Goal: Task Accomplishment & Management: Manage account settings

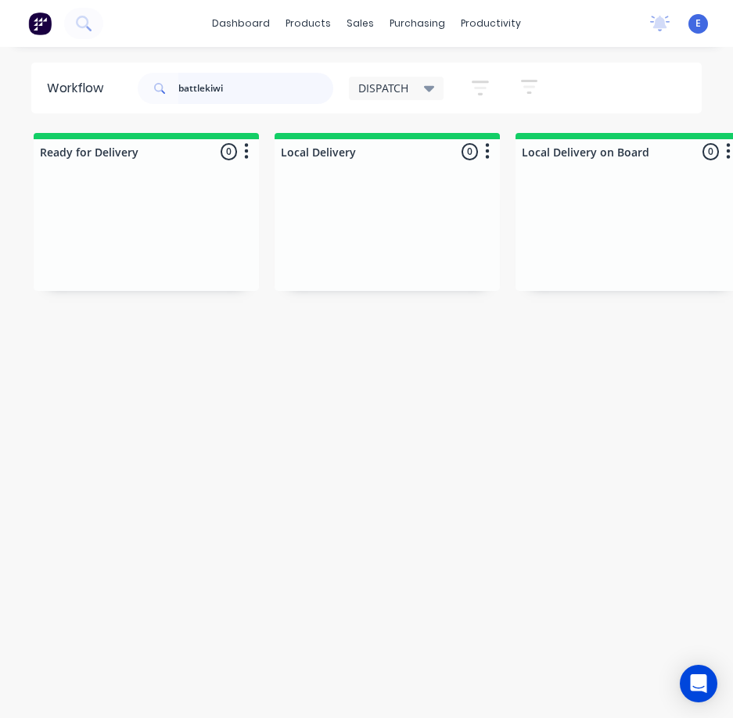
click at [237, 88] on input "battlekiwi" at bounding box center [255, 88] width 155 height 31
click at [235, 88] on input "battlekiwi" at bounding box center [255, 88] width 155 height 31
click at [234, 90] on input "battlekiwi" at bounding box center [255, 88] width 155 height 31
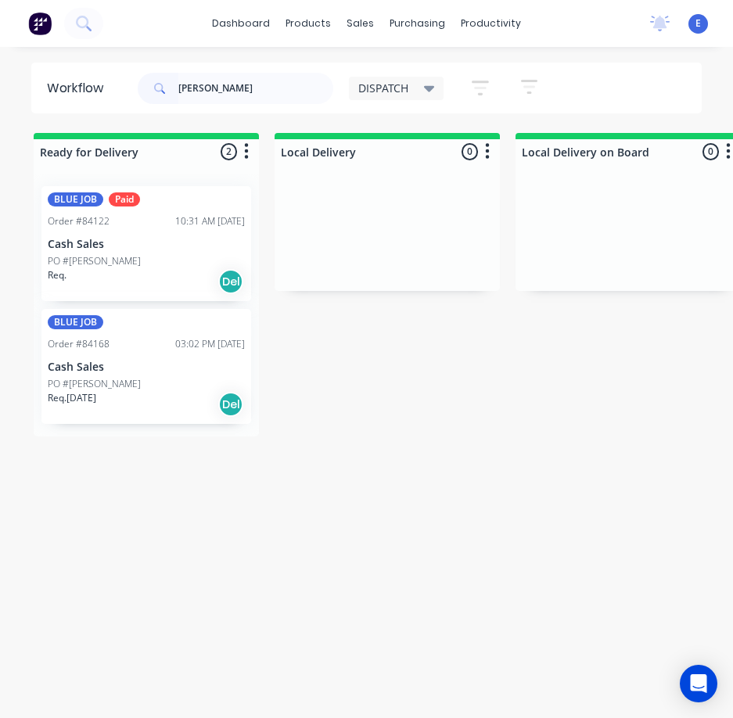
click at [170, 294] on div "BLUE JOB Paid Order #84122 10:31 AM [DATE] Cash Sales PO #[PERSON_NAME] Req. Del" at bounding box center [146, 243] width 210 height 115
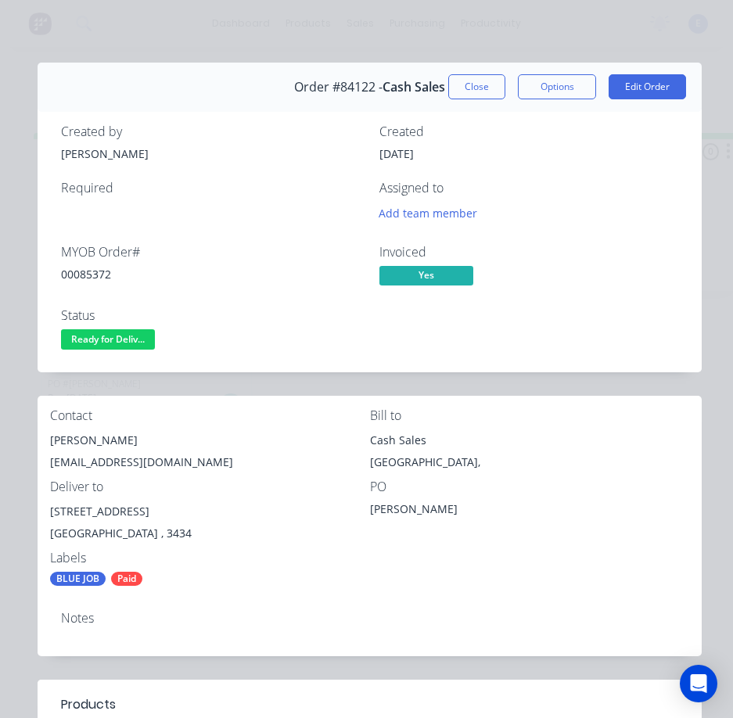
click at [85, 276] on div "00085372" at bounding box center [211, 274] width 300 height 16
copy div "00085372"
click at [72, 433] on div "[PERSON_NAME]" at bounding box center [210, 441] width 320 height 22
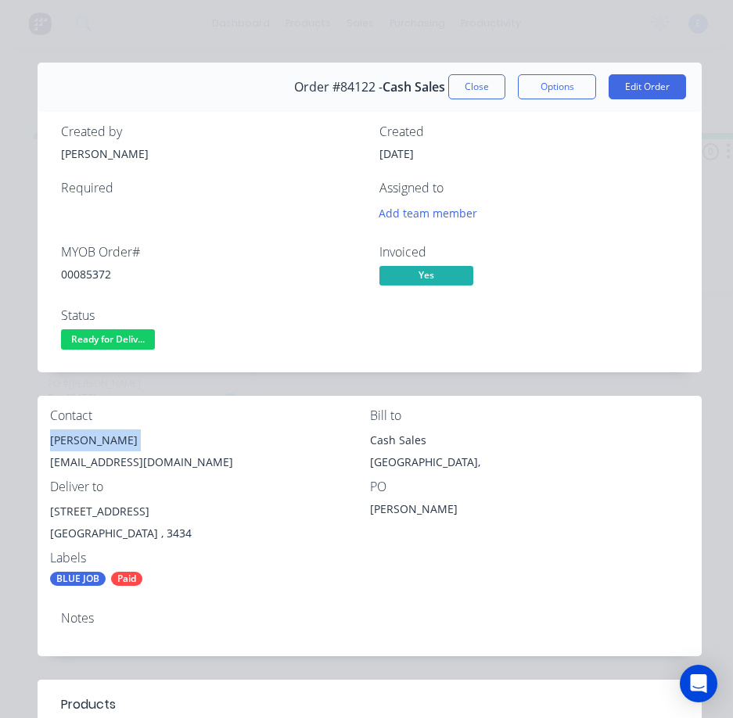
click at [72, 433] on div "[PERSON_NAME]" at bounding box center [210, 441] width 320 height 22
copy div "[PERSON_NAME]"
click at [98, 462] on div "[EMAIL_ADDRESS][DOMAIN_NAME]" at bounding box center [210, 463] width 320 height 22
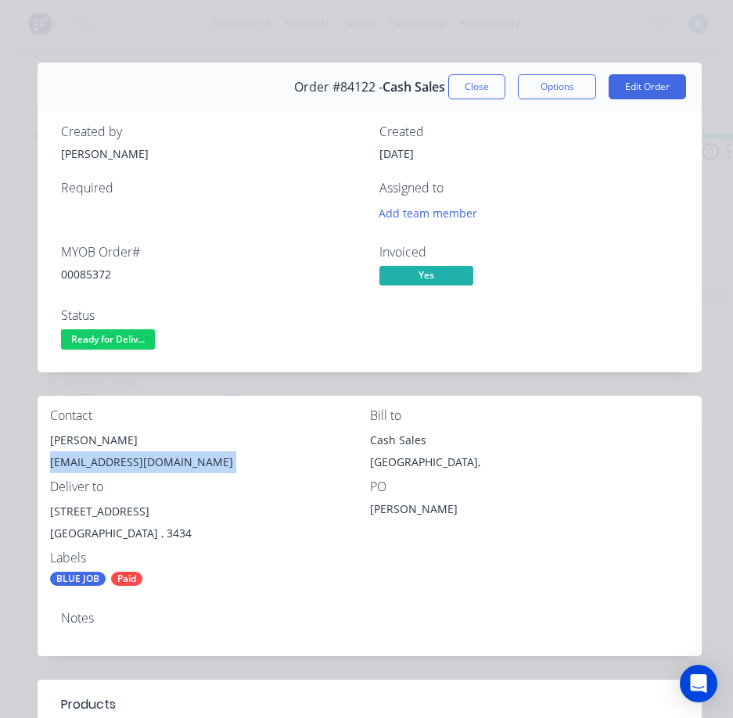
copy div "[EMAIL_ADDRESS][DOMAIN_NAME]"
drag, startPoint x: 139, startPoint y: 516, endPoint x: 38, endPoint y: 511, distance: 101.1
click at [38, 511] on div "Contact [PERSON_NAME] [EMAIL_ADDRESS][DOMAIN_NAME] Bill to Cash Sales [GEOGRAPH…" at bounding box center [370, 497] width 664 height 203
copy div "[STREET_ADDRESS]"
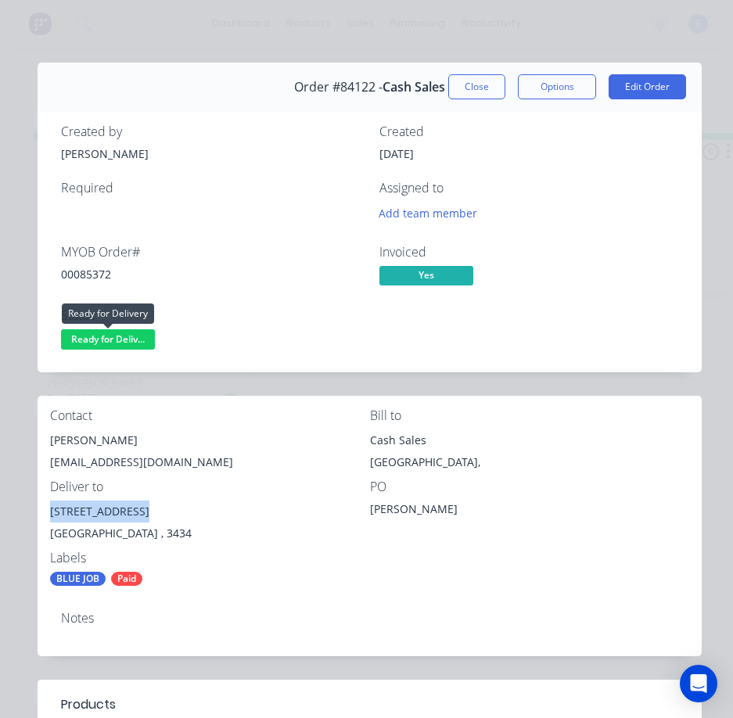
drag, startPoint x: 136, startPoint y: 338, endPoint x: 143, endPoint y: 353, distance: 16.5
click at [136, 339] on span "Ready for Deliv..." at bounding box center [108, 339] width 94 height 20
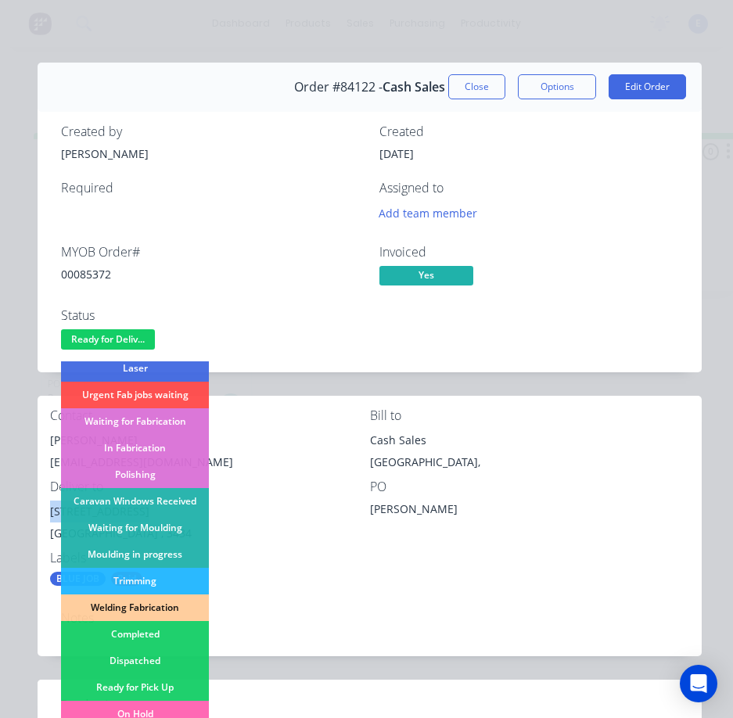
scroll to position [235, 0]
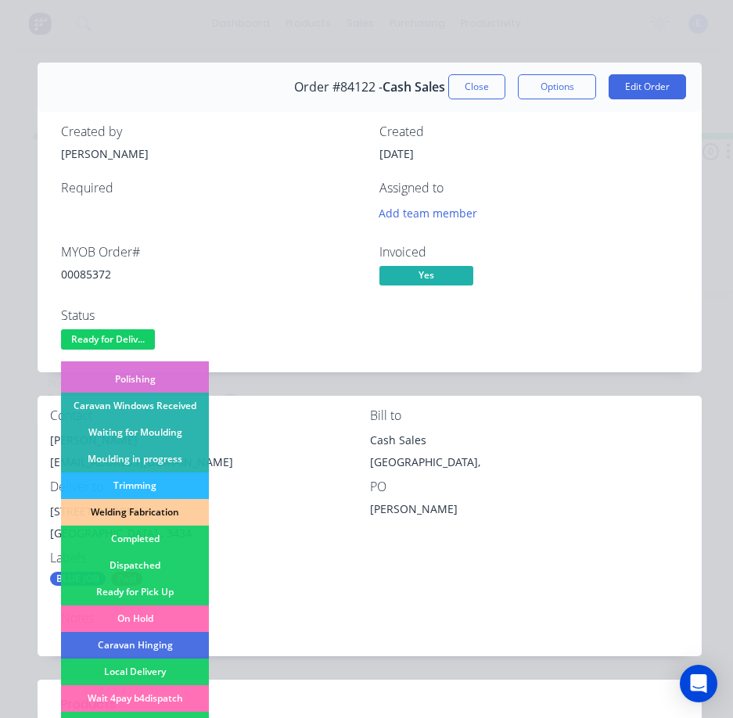
click at [166, 558] on div "Dispatched" at bounding box center [135, 566] width 148 height 27
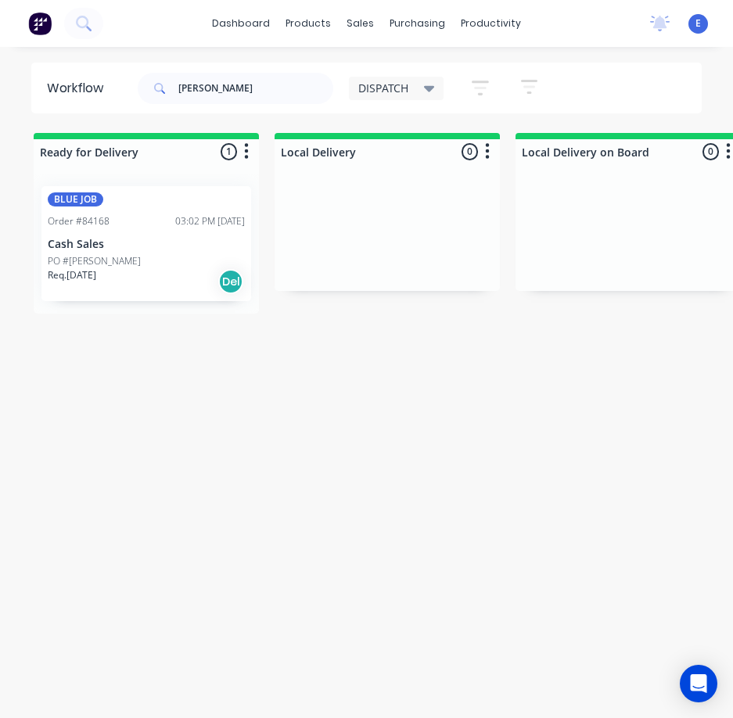
click at [173, 292] on div "Req. [DATE] Del" at bounding box center [146, 281] width 197 height 27
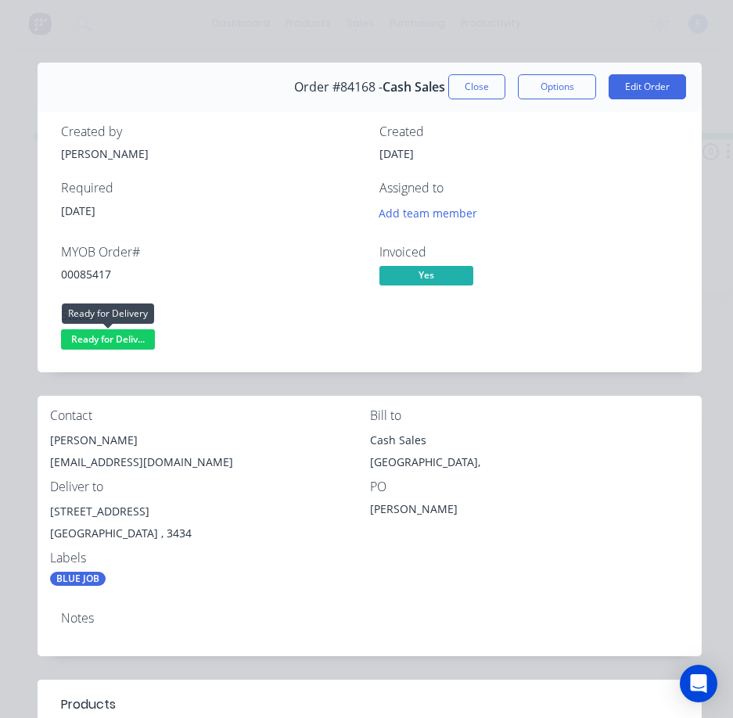
click at [131, 337] on span "Ready for Deliv..." at bounding box center [108, 339] width 94 height 20
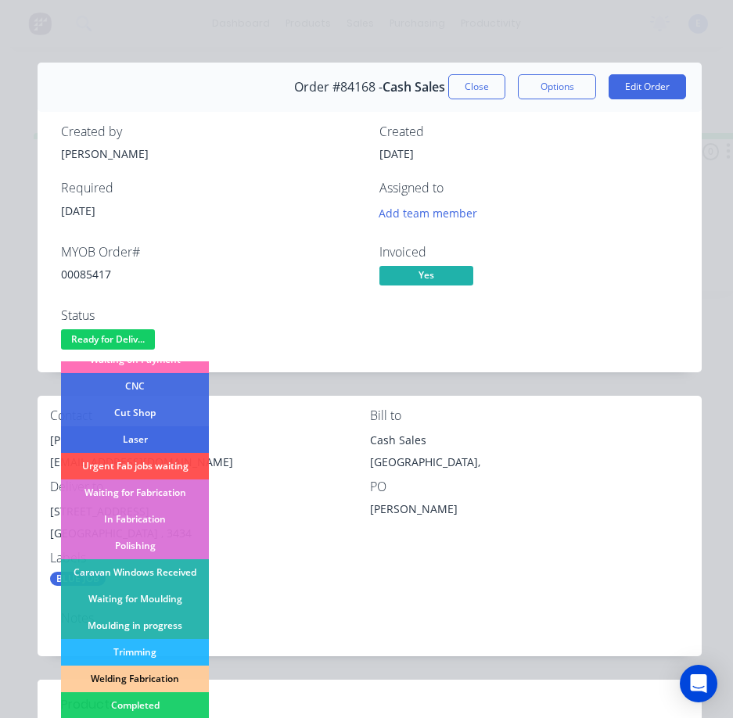
scroll to position [157, 0]
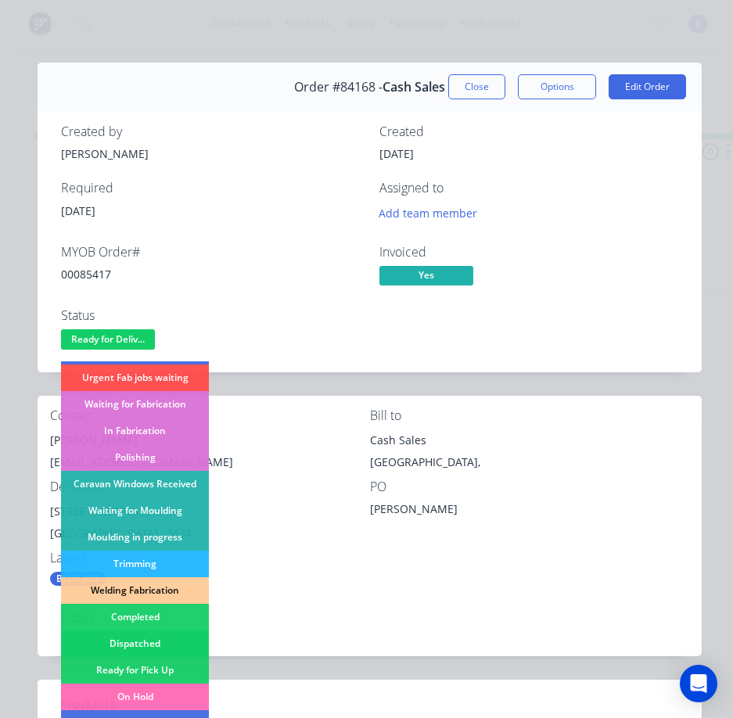
click at [150, 637] on div "Dispatched" at bounding box center [135, 644] width 148 height 27
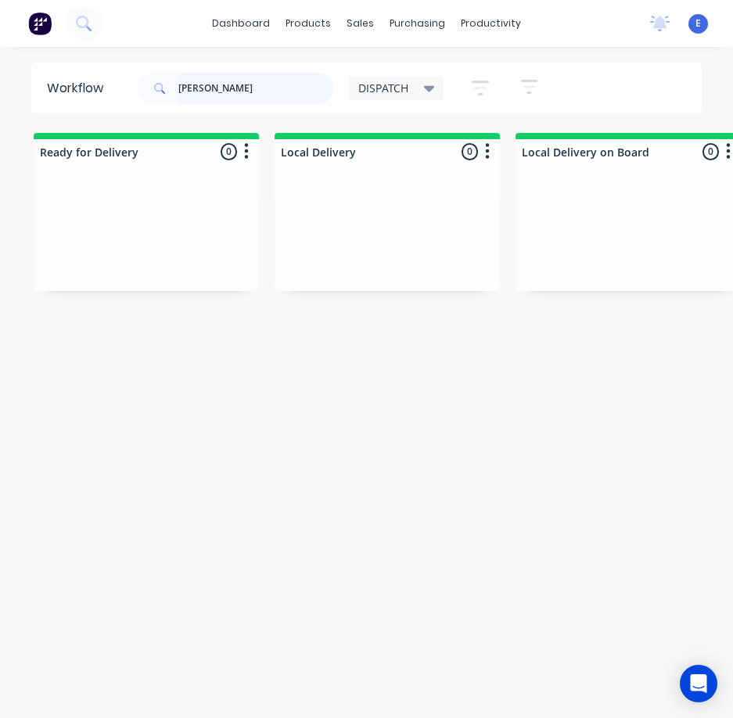
click at [257, 103] on input "[PERSON_NAME]" at bounding box center [255, 88] width 155 height 31
click at [257, 101] on input "[PERSON_NAME]" at bounding box center [255, 88] width 155 height 31
click at [257, 99] on input "[PERSON_NAME]" at bounding box center [255, 88] width 155 height 31
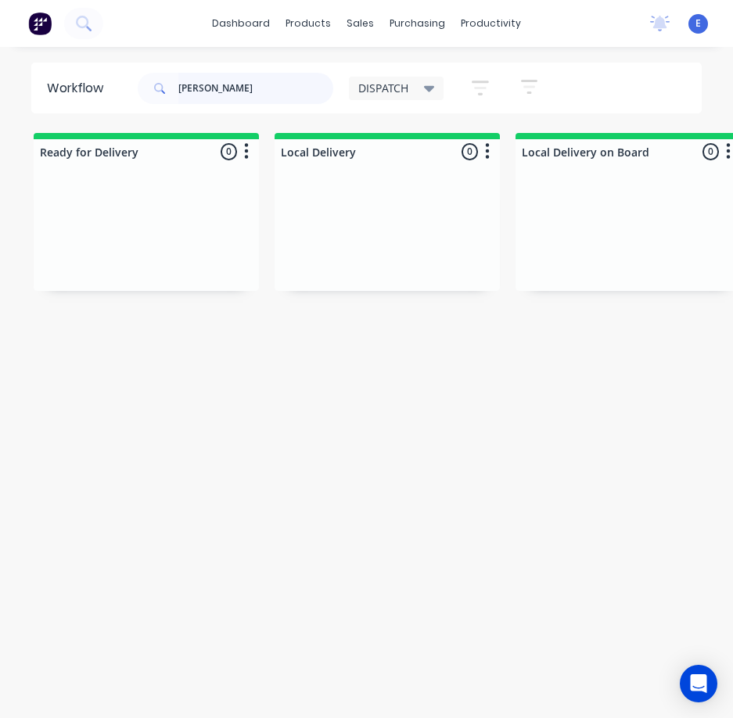
click at [256, 99] on input "[PERSON_NAME]" at bounding box center [255, 88] width 155 height 31
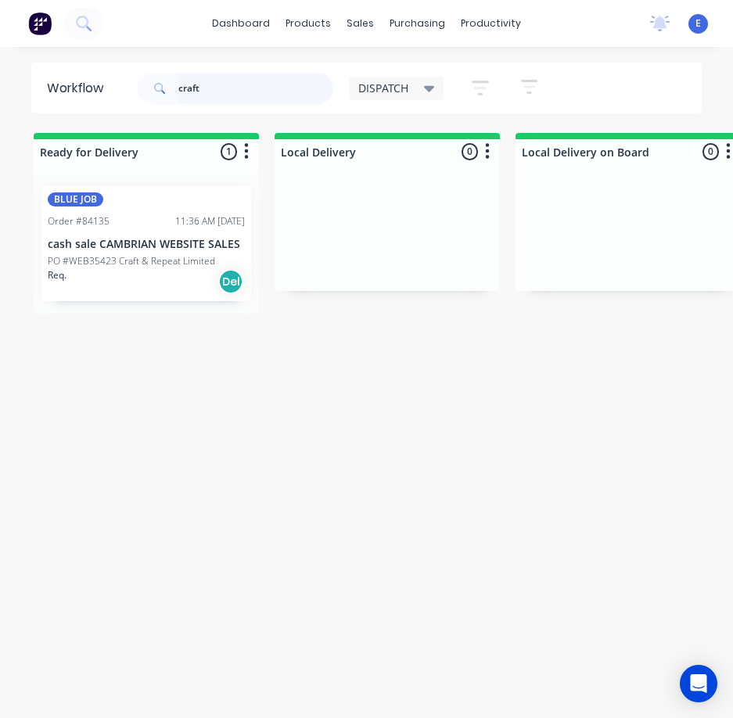
type input "craft"
click at [173, 298] on div "BLUE JOB Order #84135 11:36 AM [DATE] cash sale CAMBRIAN WEBSITE SALES PO #WEB3…" at bounding box center [146, 243] width 210 height 115
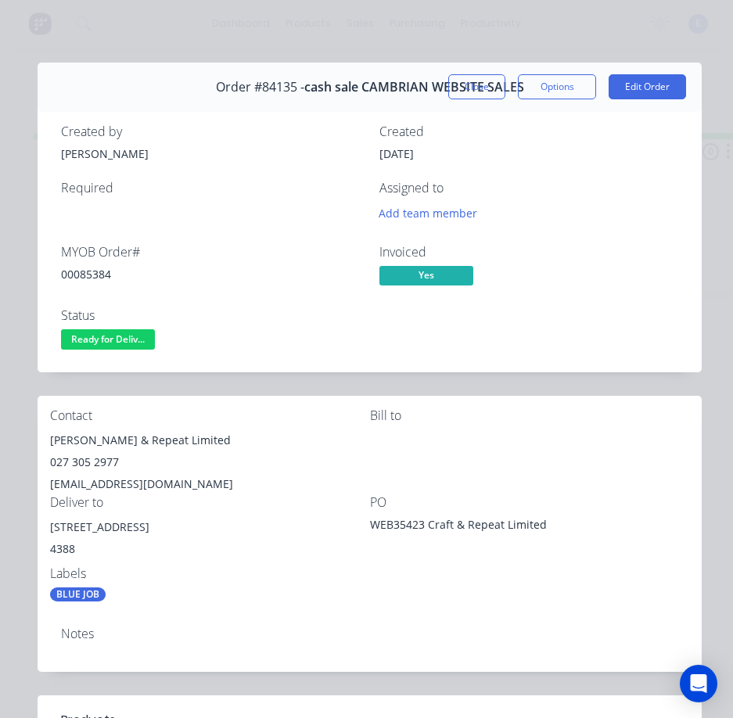
click at [85, 274] on div "00085384" at bounding box center [211, 274] width 300 height 16
click at [86, 274] on div "00085384" at bounding box center [211, 274] width 300 height 16
click at [87, 274] on div "00085384" at bounding box center [211, 274] width 300 height 16
drag, startPoint x: 88, startPoint y: 274, endPoint x: 82, endPoint y: 268, distance: 8.3
click at [82, 268] on div "00085384" at bounding box center [211, 274] width 300 height 16
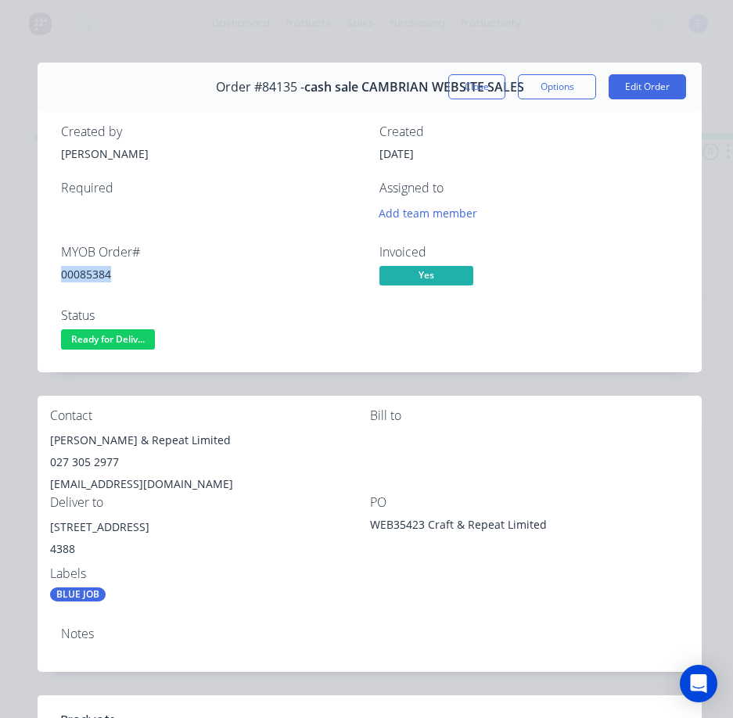
click at [82, 268] on div "00085384" at bounding box center [211, 274] width 300 height 16
copy div "00085384"
drag, startPoint x: 147, startPoint y: 443, endPoint x: 45, endPoint y: 446, distance: 101.8
click at [45, 446] on div "Contact [PERSON_NAME] & Repeat Limited 027 305 2977 [EMAIL_ADDRESS][DOMAIN_NAME…" at bounding box center [370, 505] width 664 height 219
copy div "[PERSON_NAME]"
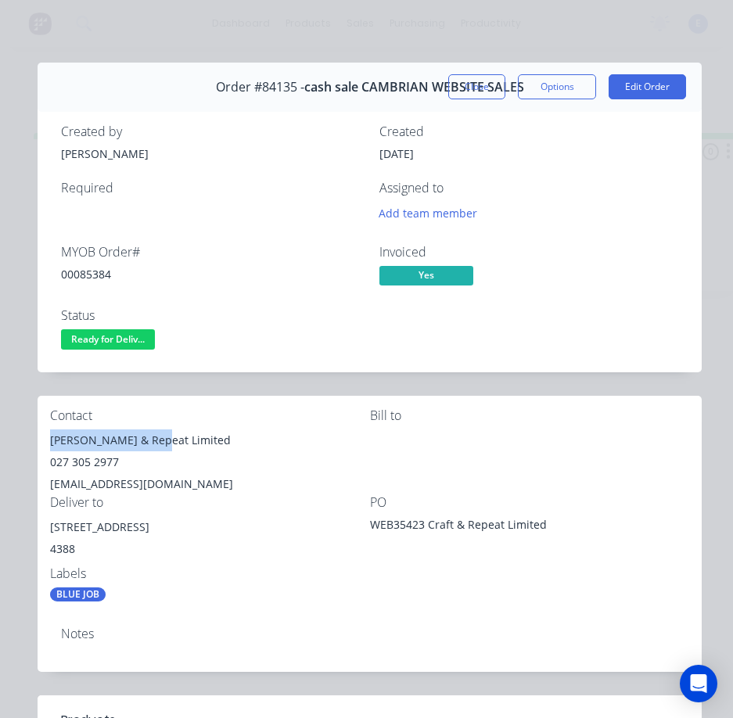
drag, startPoint x: 158, startPoint y: 444, endPoint x: 285, endPoint y: 436, distance: 127.0
click at [285, 436] on div "[PERSON_NAME] & Repeat Limited" at bounding box center [210, 441] width 320 height 22
copy div "Craft & Repeat Limited"
click at [93, 465] on div "027 305 2977" at bounding box center [210, 463] width 320 height 22
click at [97, 465] on div "027 305 2977" at bounding box center [210, 463] width 320 height 22
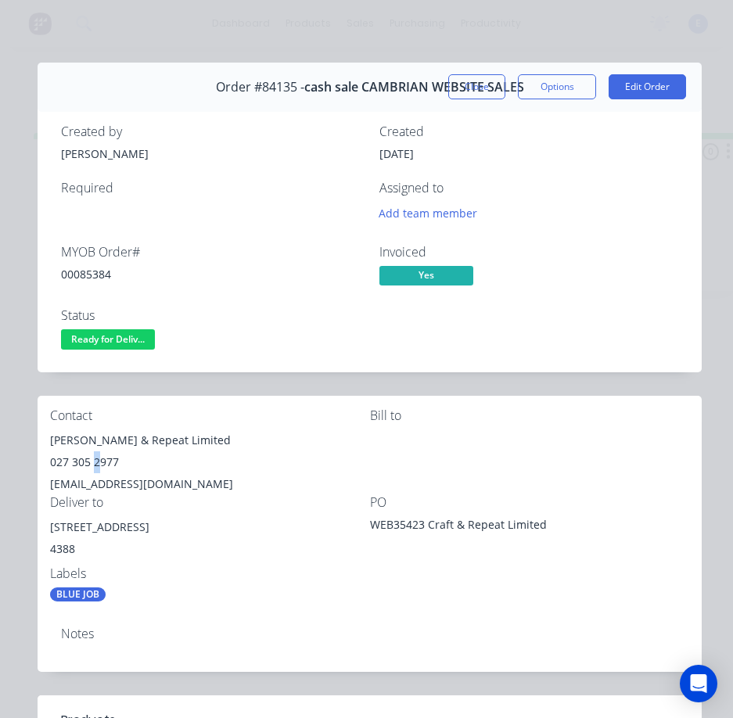
click at [99, 464] on div "027 305 2977" at bounding box center [210, 463] width 320 height 22
click at [102, 463] on div "027 305 2977" at bounding box center [210, 463] width 320 height 22
click at [101, 463] on div "027 305 2977" at bounding box center [210, 463] width 320 height 22
click at [103, 463] on div "027 305 2977" at bounding box center [210, 463] width 320 height 22
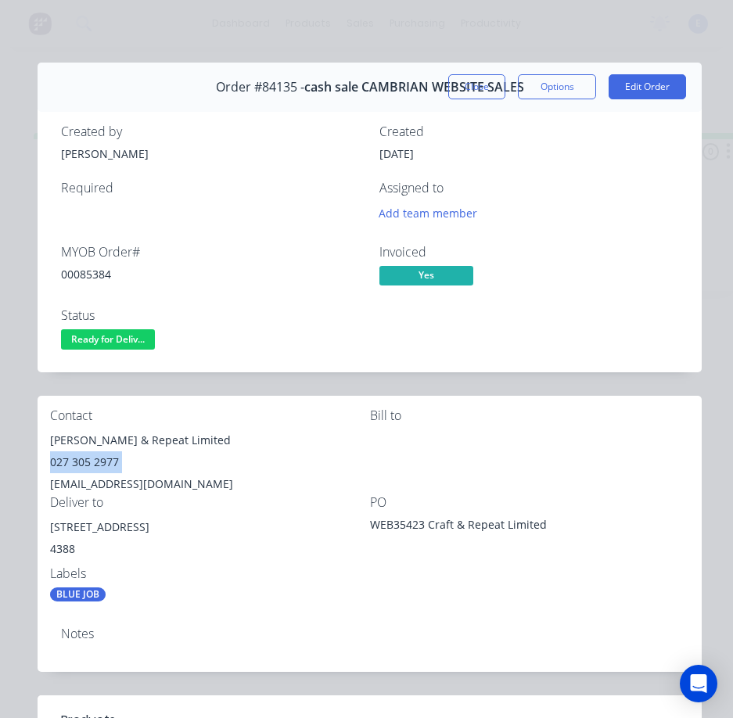
click at [103, 463] on div "027 305 2977" at bounding box center [210, 463] width 320 height 22
click at [154, 482] on div "[EMAIL_ADDRESS][DOMAIN_NAME]" at bounding box center [210, 484] width 320 height 22
copy div "[EMAIL_ADDRESS][DOMAIN_NAME]"
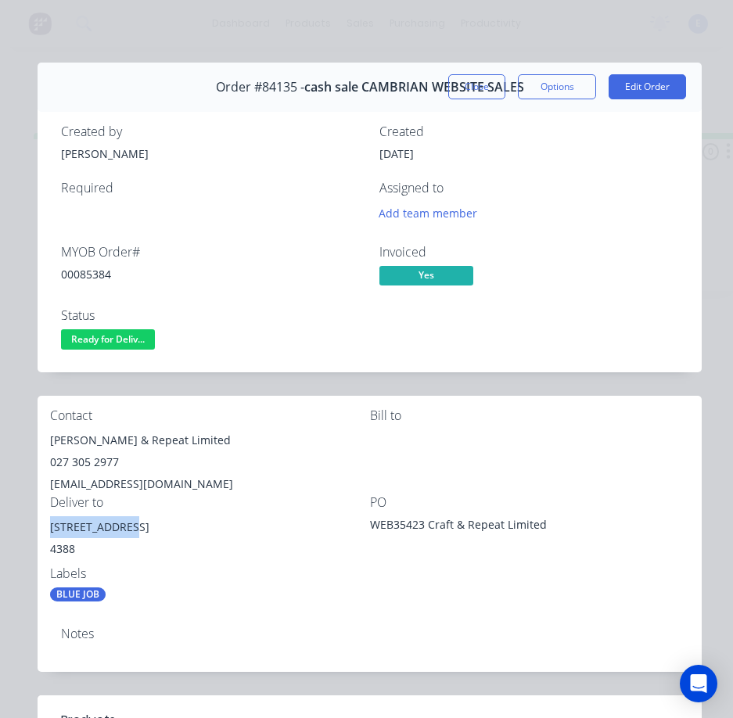
drag, startPoint x: 131, startPoint y: 525, endPoint x: 62, endPoint y: 527, distance: 69.7
click at [47, 525] on div "Contact [PERSON_NAME] & Repeat Limited 027 305 2977 [EMAIL_ADDRESS][DOMAIN_NAME…" at bounding box center [370, 505] width 664 height 219
copy div "[STREET_ADDRESS]"
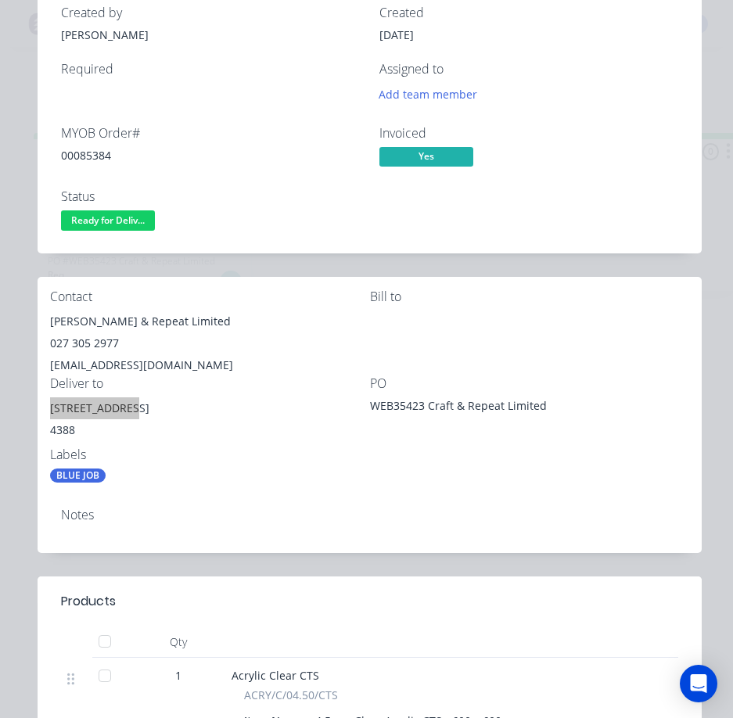
scroll to position [106, 0]
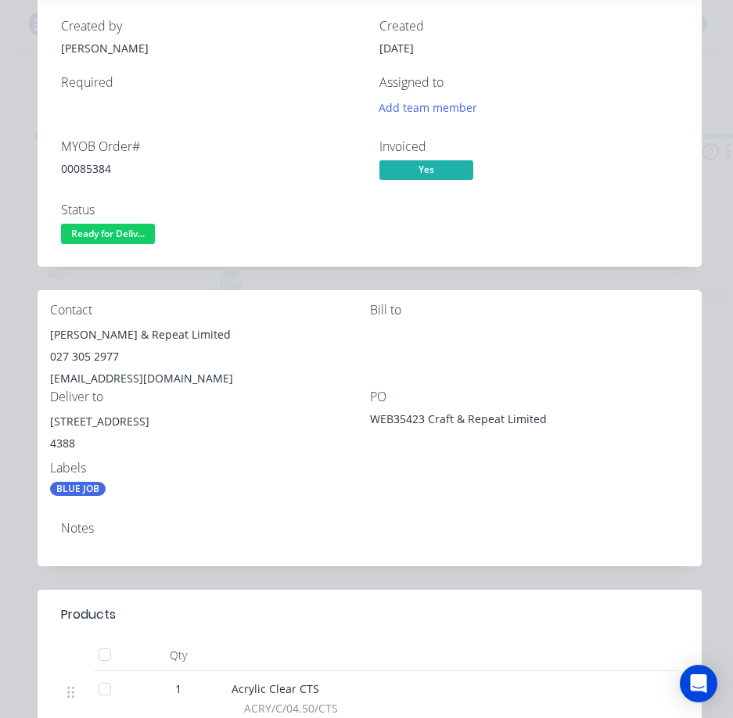
click at [513, 493] on div "Contact [PERSON_NAME] & Repeat Limited 027 305 2977 [EMAIL_ADDRESS][DOMAIN_NAME…" at bounding box center [370, 399] width 664 height 219
